Goal: Transaction & Acquisition: Purchase product/service

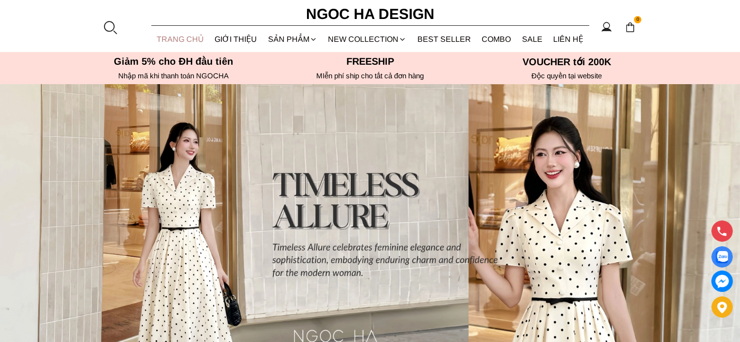
click at [200, 36] on link "TRANG CHỦ" at bounding box center [180, 39] width 58 height 26
click at [535, 43] on link "SALE" at bounding box center [533, 39] width 32 height 26
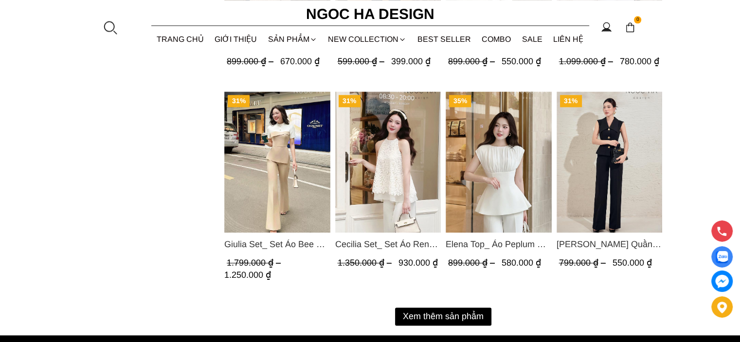
scroll to position [1362, 0]
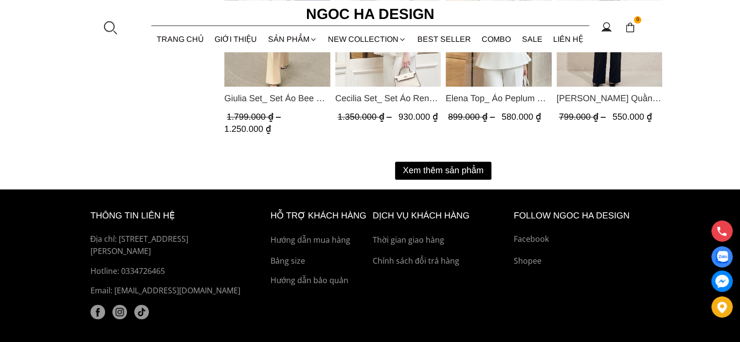
click at [431, 162] on button "Xem thêm sản phẩm" at bounding box center [443, 171] width 96 height 18
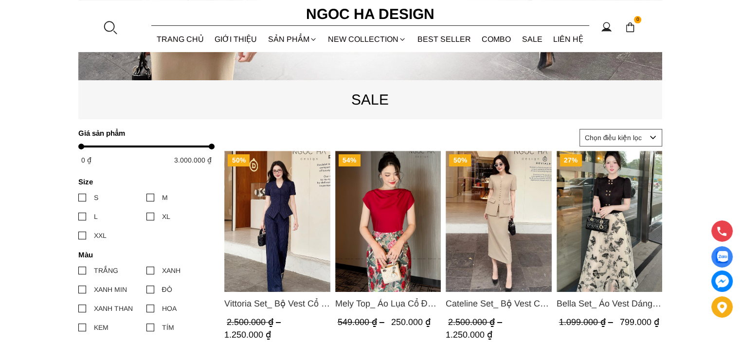
scroll to position [389, 0]
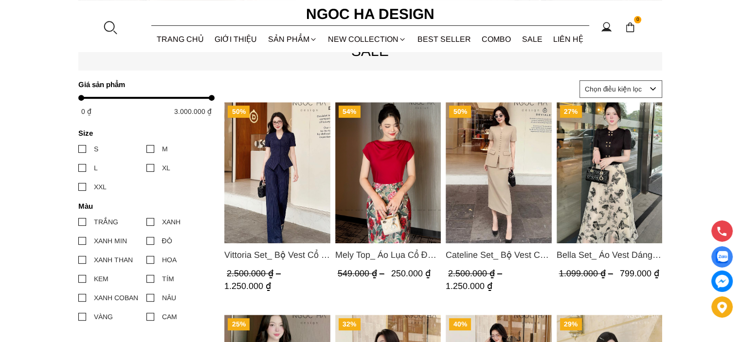
click at [90, 168] on label "L" at bounding box center [112, 167] width 68 height 11
click at [78, 168] on input "L" at bounding box center [78, 168] width 0 height 0
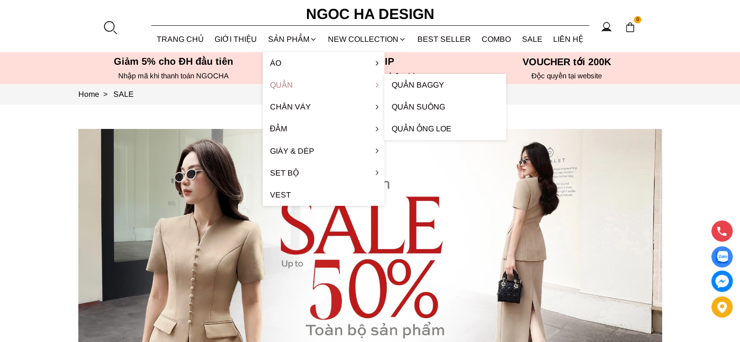
click at [289, 88] on link "Quần" at bounding box center [324, 85] width 122 height 22
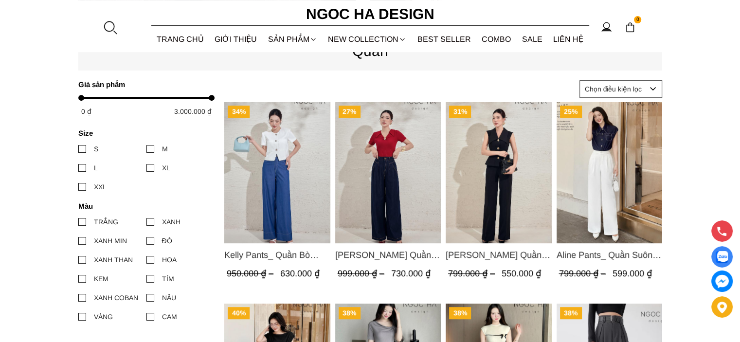
scroll to position [438, 0]
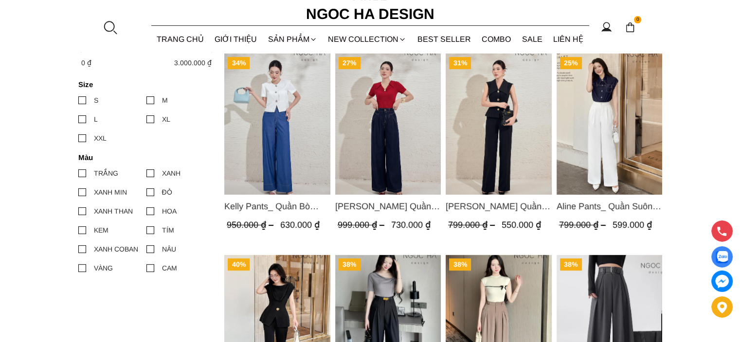
click at [520, 154] on img "Product image - Lara Pants_ Quần Suông Trắng Q059" at bounding box center [499, 124] width 106 height 141
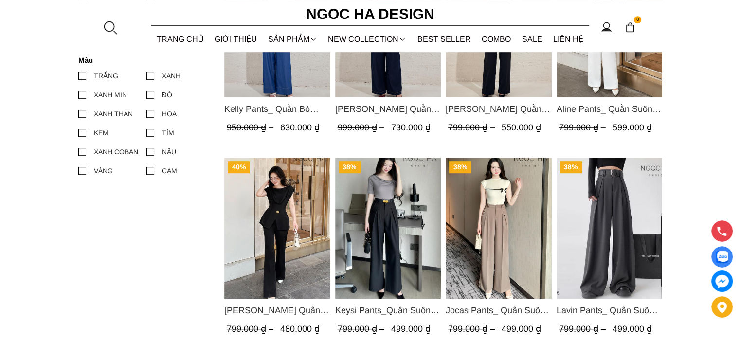
scroll to position [584, 0]
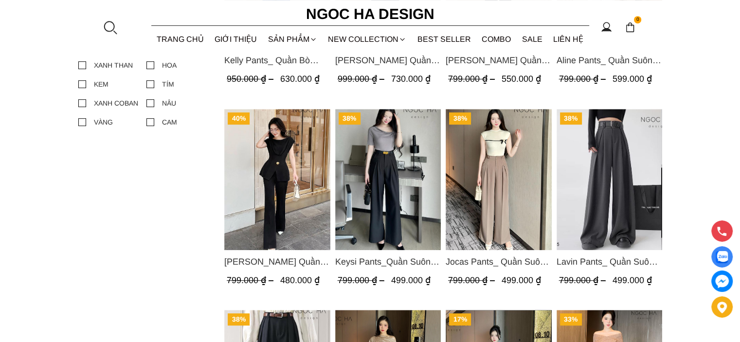
click at [500, 176] on img "Product image - Jocas Pants_ Quần Suông Chiết Ly Kèm Đai Q051" at bounding box center [499, 179] width 106 height 141
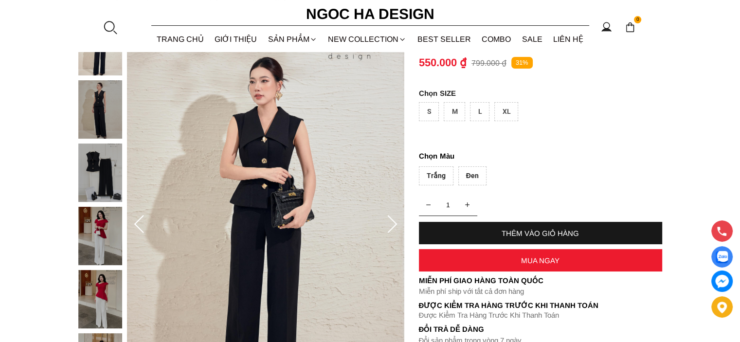
scroll to position [146, 0]
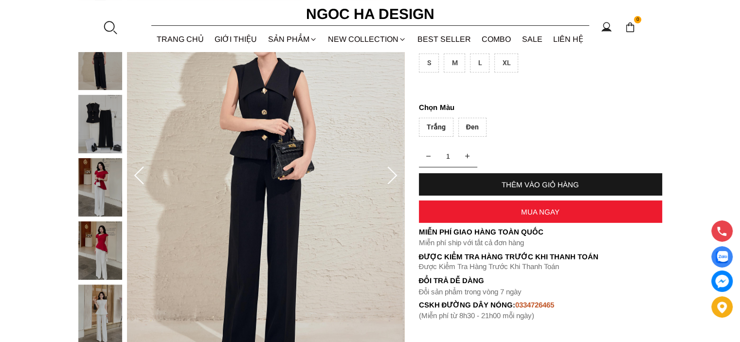
click at [89, 187] on img at bounding box center [100, 187] width 44 height 58
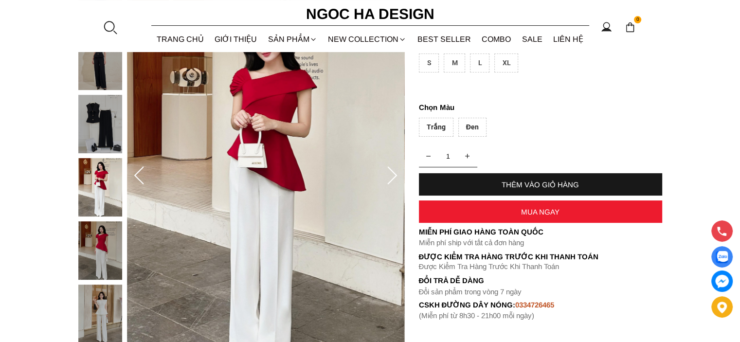
click at [96, 127] on img at bounding box center [100, 124] width 44 height 58
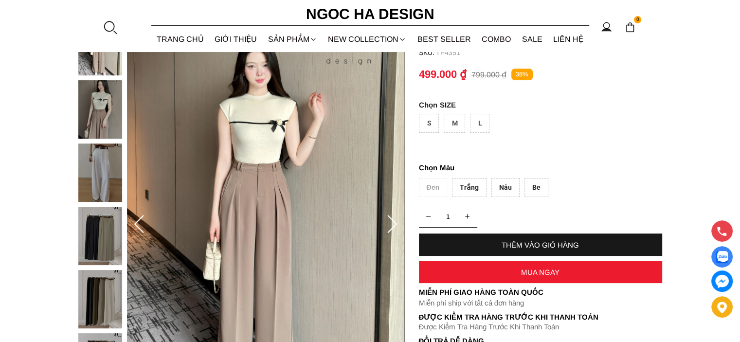
scroll to position [243, 0]
